Goal: Transaction & Acquisition: Purchase product/service

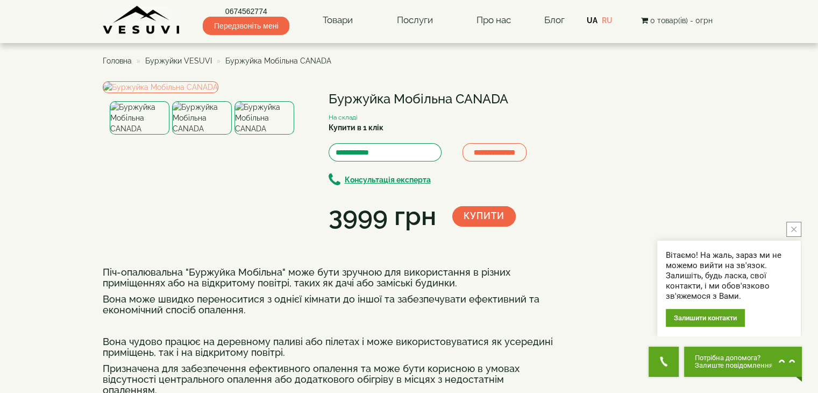
click at [798, 230] on button "close button" at bounding box center [793, 229] width 15 height 15
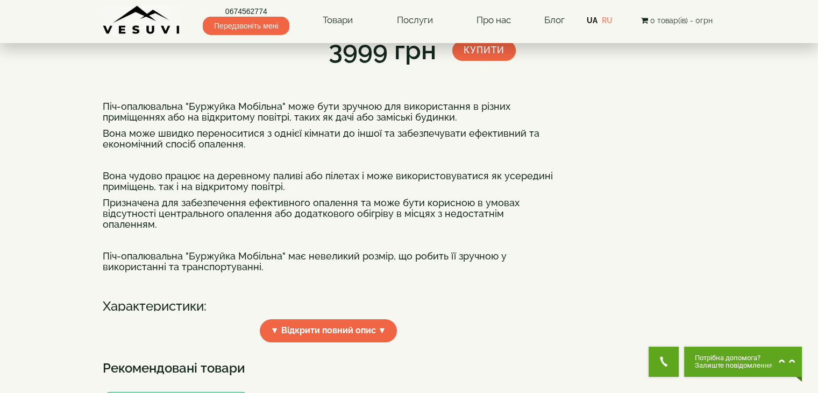
scroll to position [323, 0]
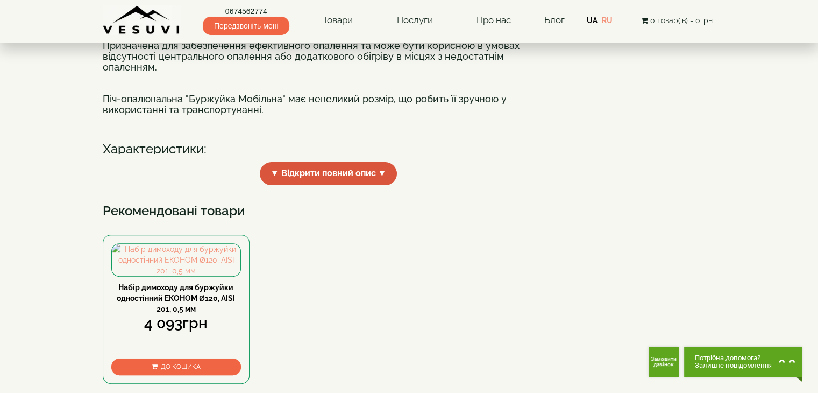
click at [383, 185] on span "▼ Відкрити повний опис ▼" at bounding box center [329, 173] width 138 height 23
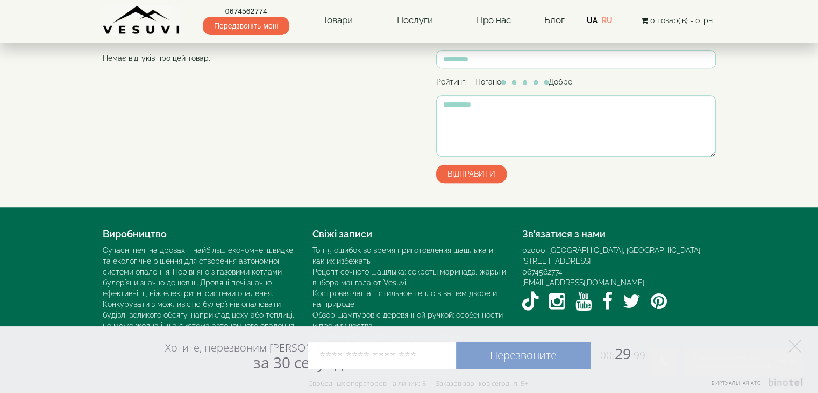
scroll to position [807, 0]
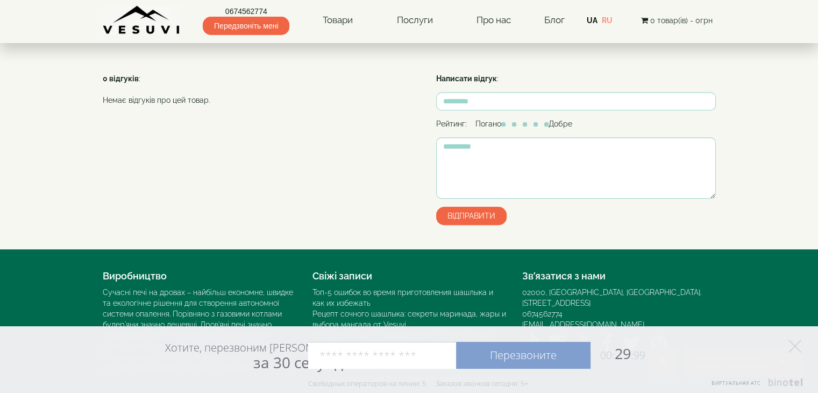
click at [169, 27] on span "До кошика" at bounding box center [181, 24] width 40 height 8
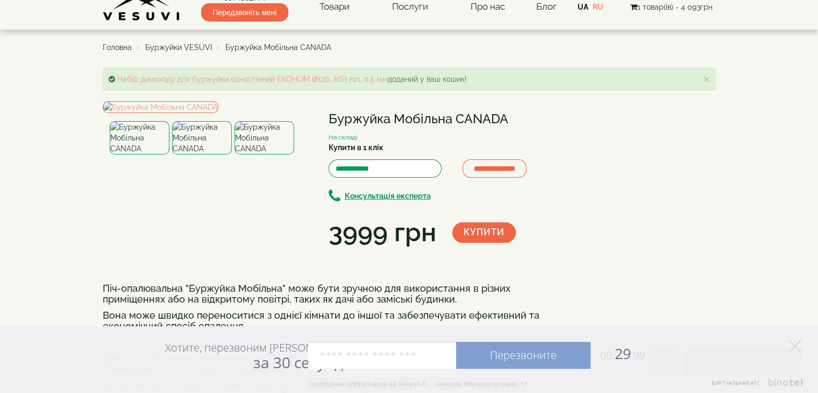
scroll to position [0, 0]
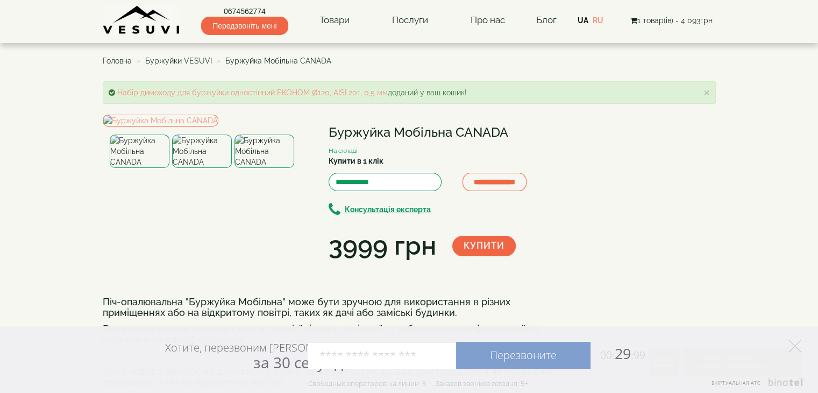
click at [498, 244] on button "Купити" at bounding box center [483, 246] width 63 height 20
click at [646, 20] on span "2 товар(ів) - 8 092грн" at bounding box center [670, 20] width 83 height 9
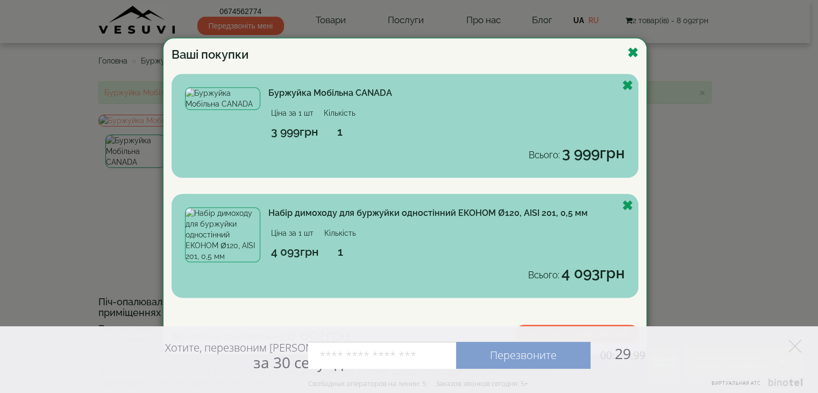
click at [346, 214] on link "Набір димоходу для буржуйки одностінний ЕКОНОМ Ø120, AISI 201, 0,5 мм" at bounding box center [427, 213] width 319 height 10
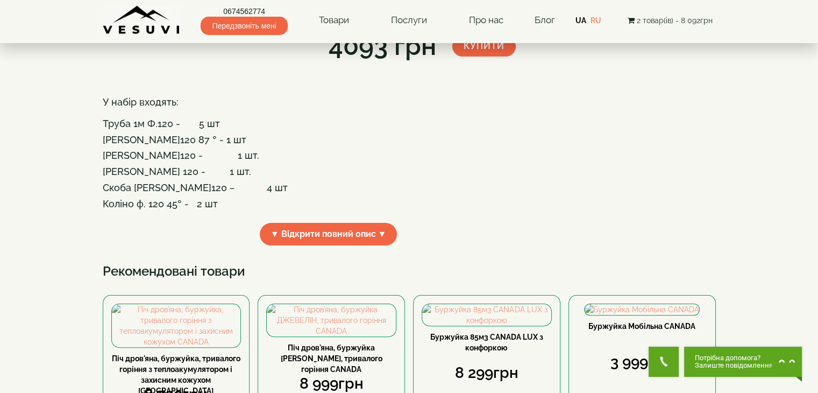
scroll to position [215, 0]
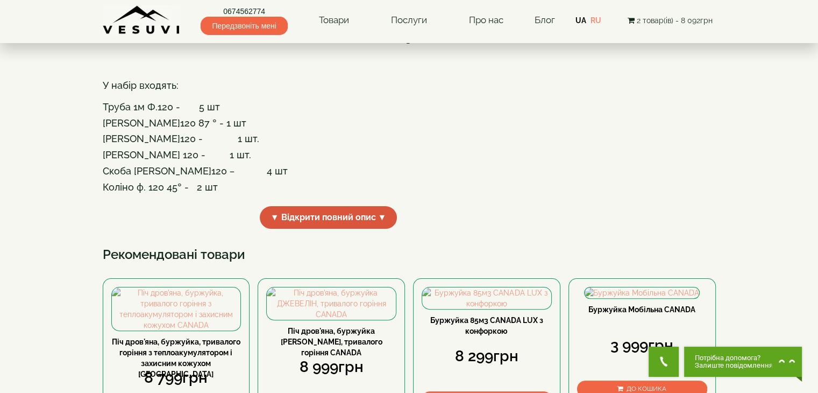
click at [385, 229] on span "▼ Відкрити повний опис ▼" at bounding box center [329, 217] width 138 height 23
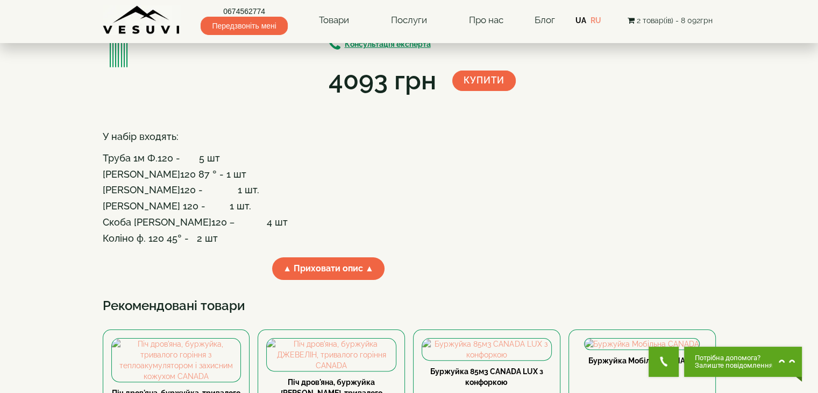
scroll to position [54, 0]
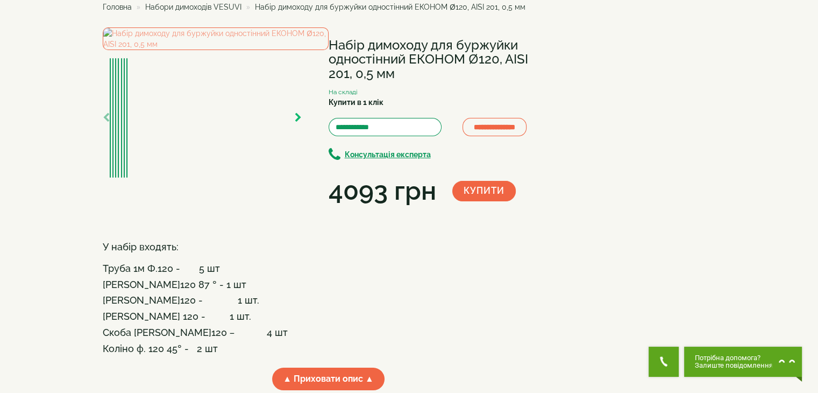
click at [298, 123] on icon "button" at bounding box center [298, 118] width 7 height 10
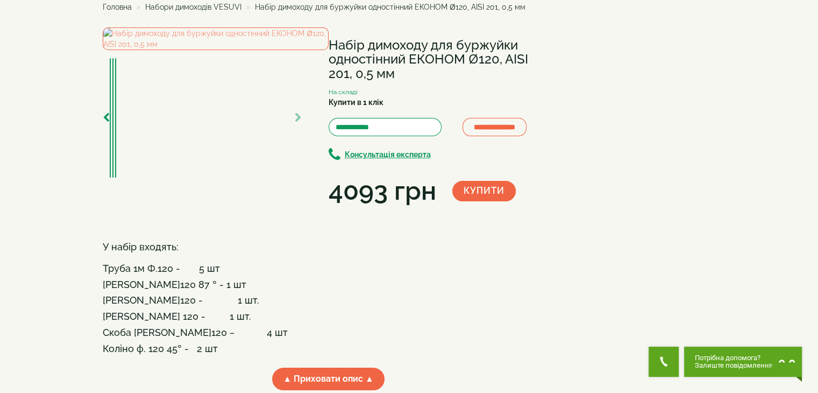
click at [298, 123] on icon "button" at bounding box center [298, 118] width 7 height 10
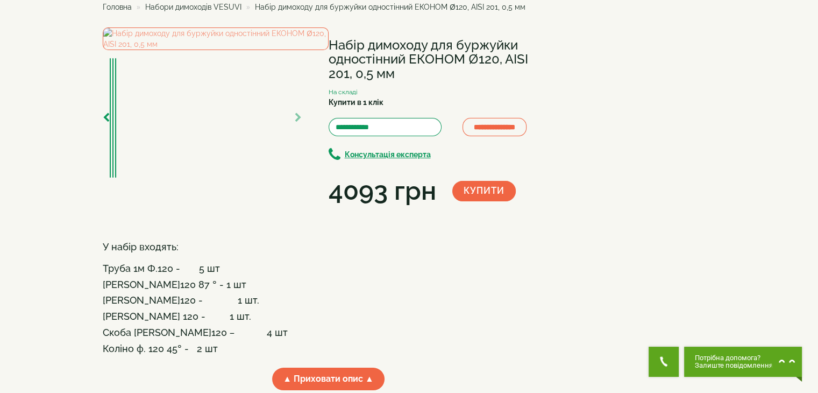
click at [298, 123] on icon "button" at bounding box center [298, 118] width 7 height 10
click at [219, 50] on img at bounding box center [216, 38] width 226 height 23
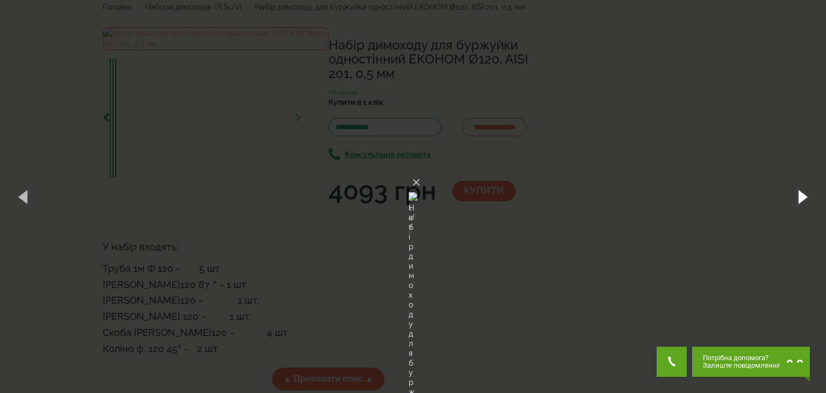
click at [802, 194] on button "button" at bounding box center [802, 196] width 48 height 59
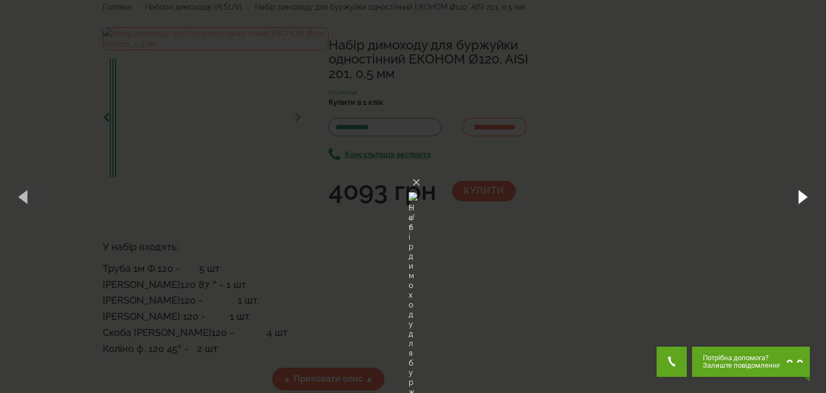
click at [802, 194] on button "button" at bounding box center [802, 196] width 48 height 59
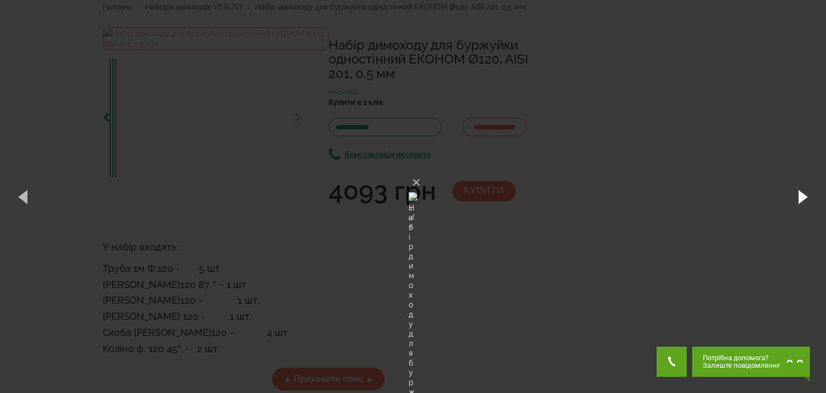
click at [802, 194] on button "button" at bounding box center [802, 196] width 48 height 59
click at [421, 170] on button "×" at bounding box center [416, 182] width 9 height 24
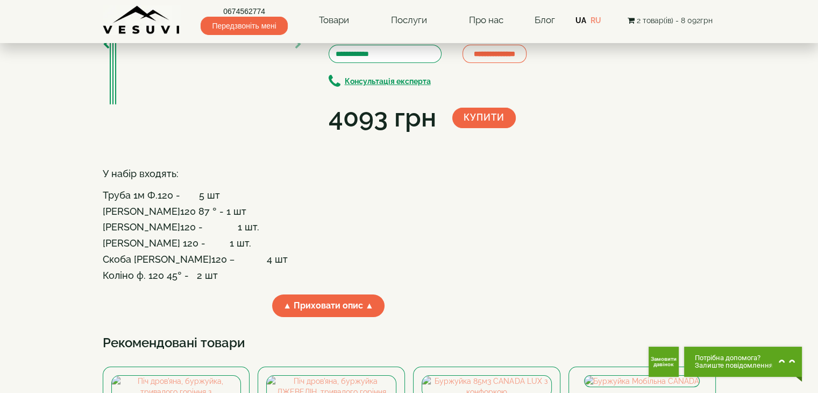
scroll to position [161, 0]
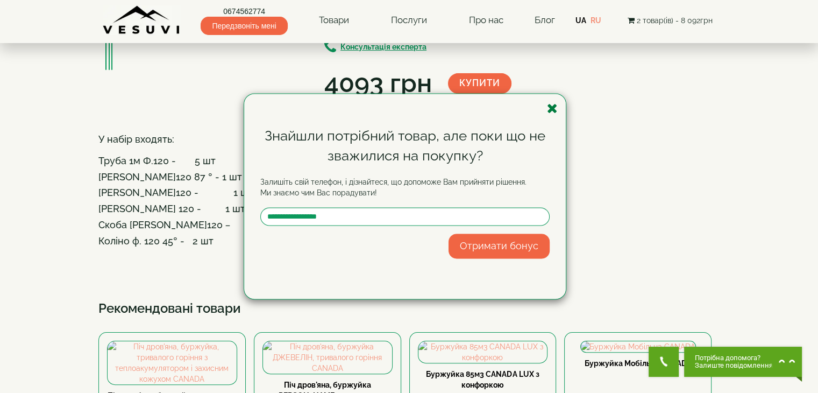
click at [555, 108] on icon "button" at bounding box center [552, 108] width 11 height 13
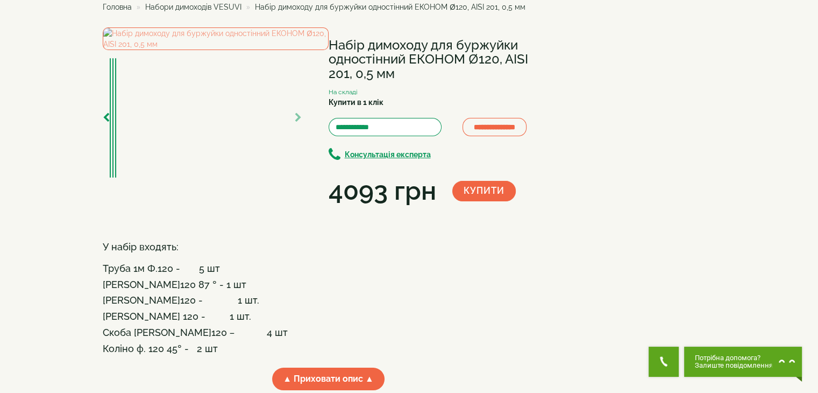
scroll to position [0, 0]
